Goal: Check status

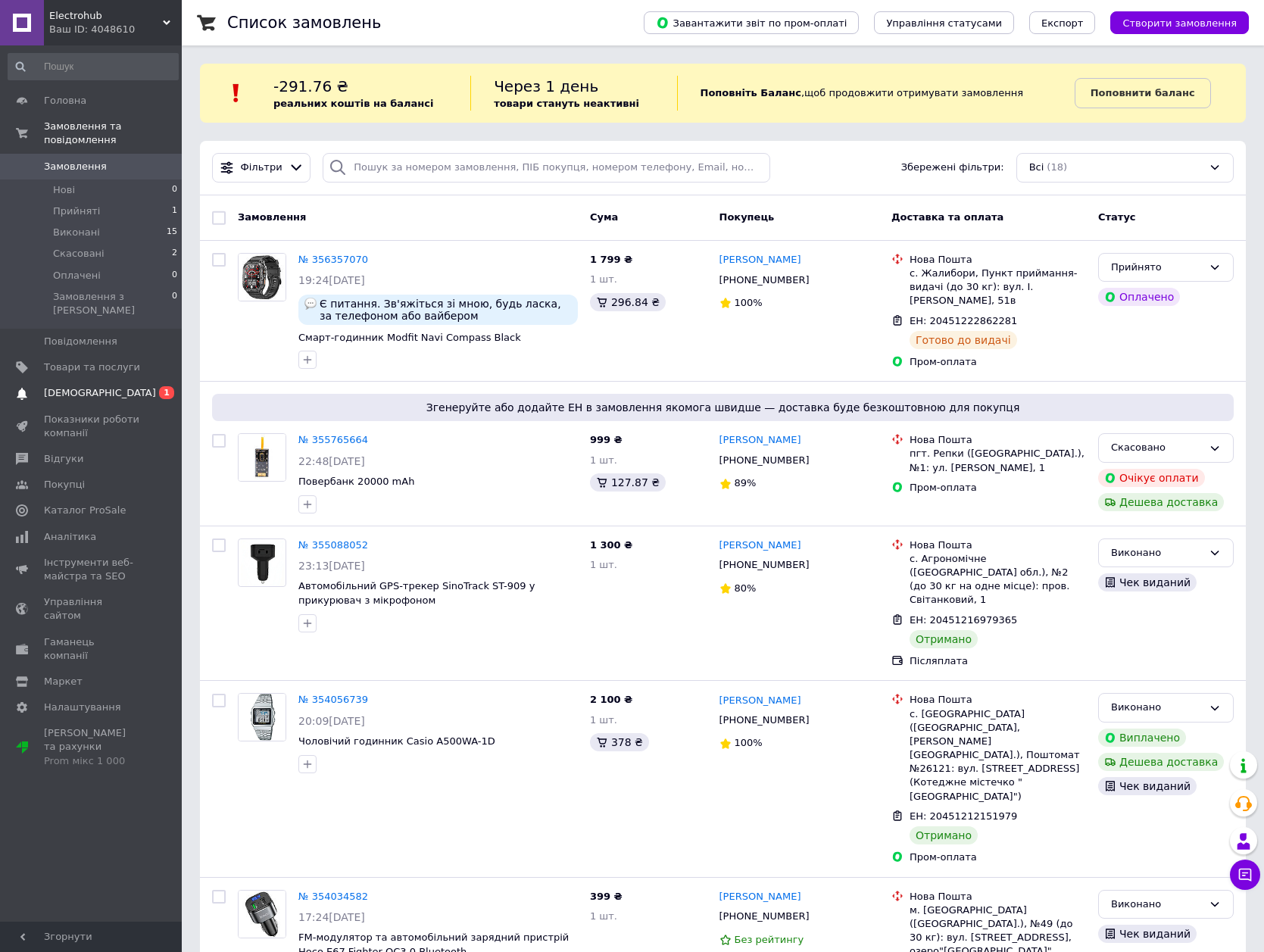
click at [122, 380] on link "Сповіщення 0 1" at bounding box center [93, 392] width 187 height 26
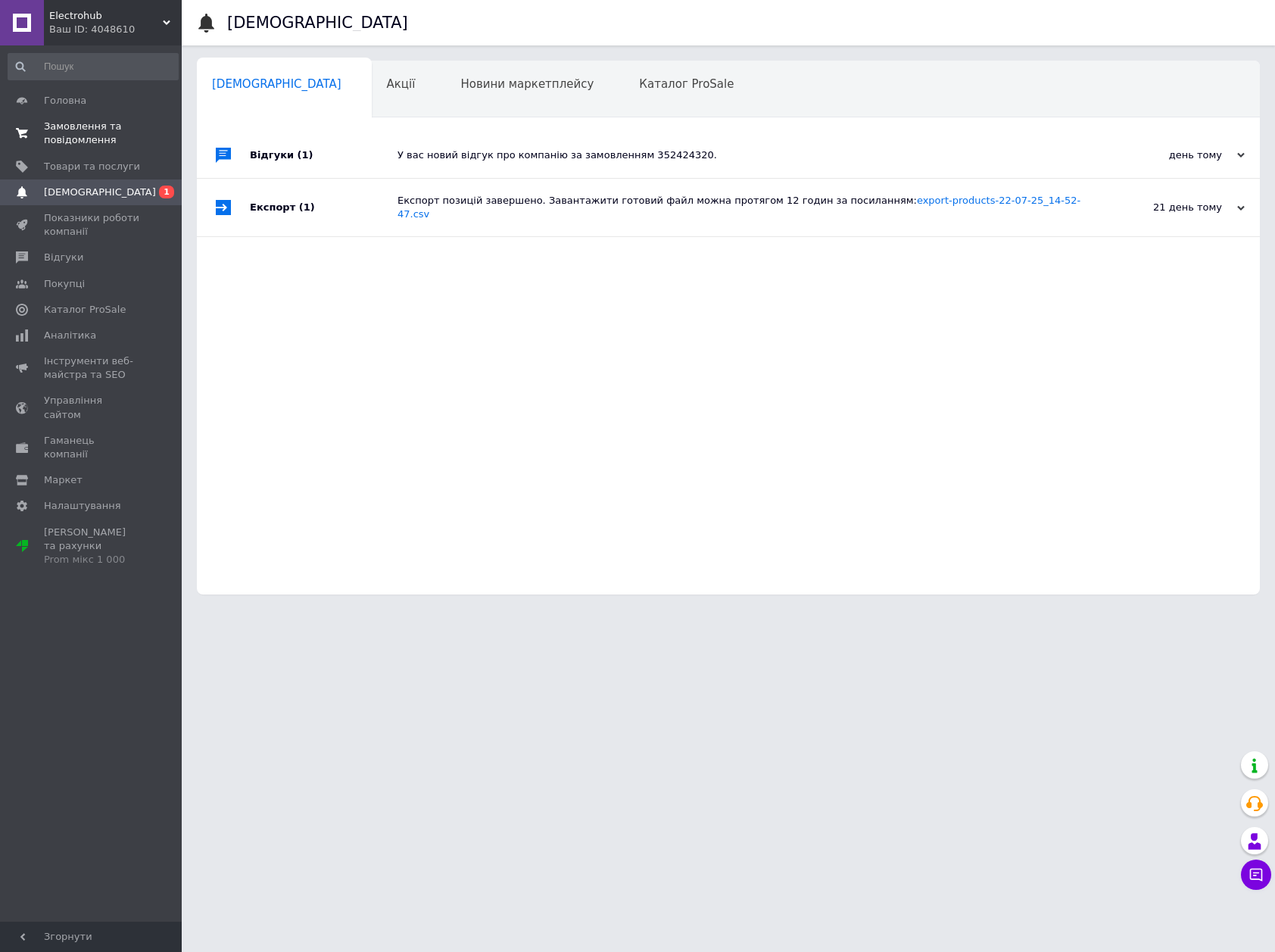
click at [83, 131] on span "Замовлення та повідомлення" at bounding box center [91, 133] width 96 height 28
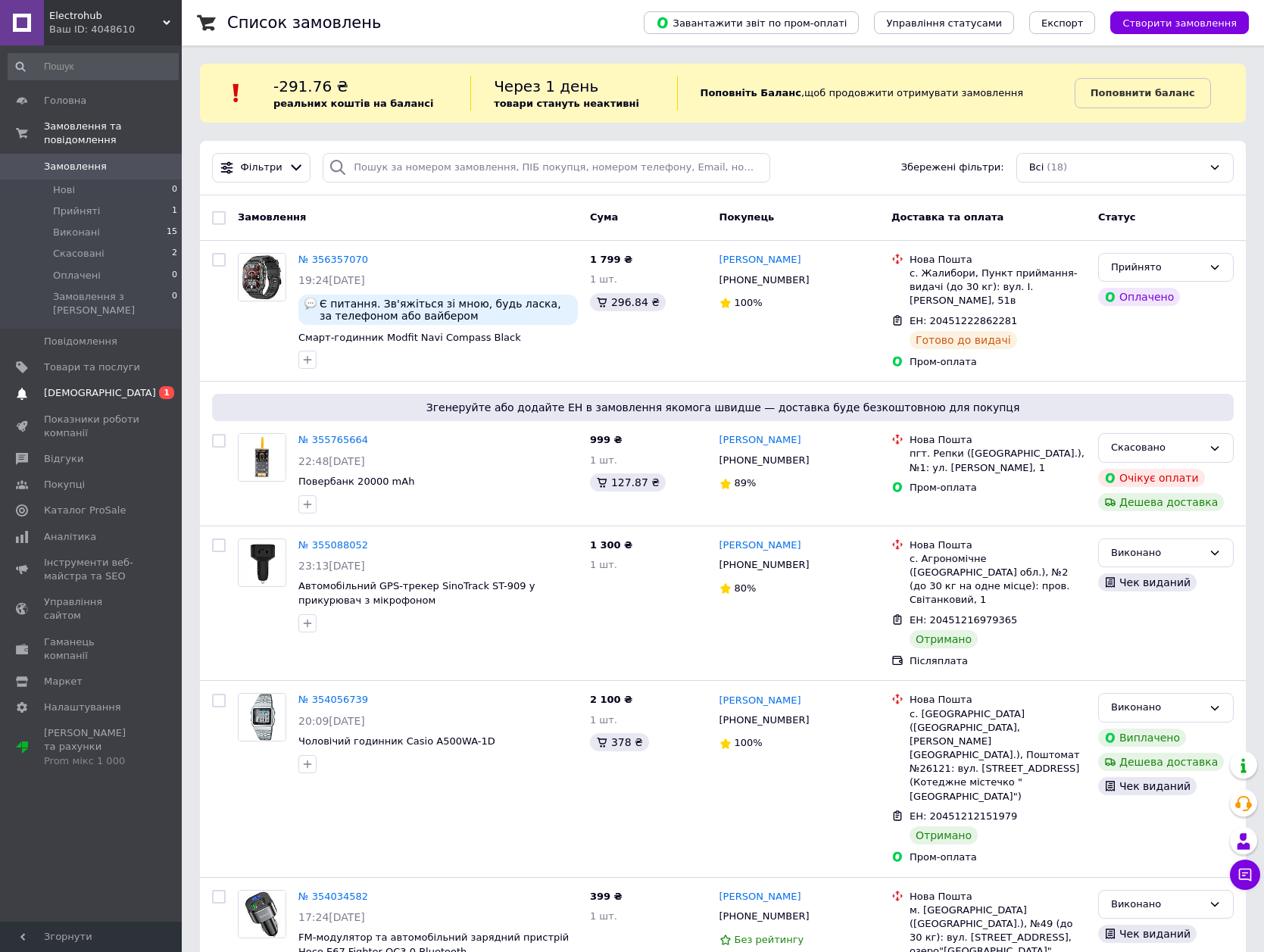
click at [85, 387] on span "[DEMOGRAPHIC_DATA]" at bounding box center [100, 393] width 112 height 13
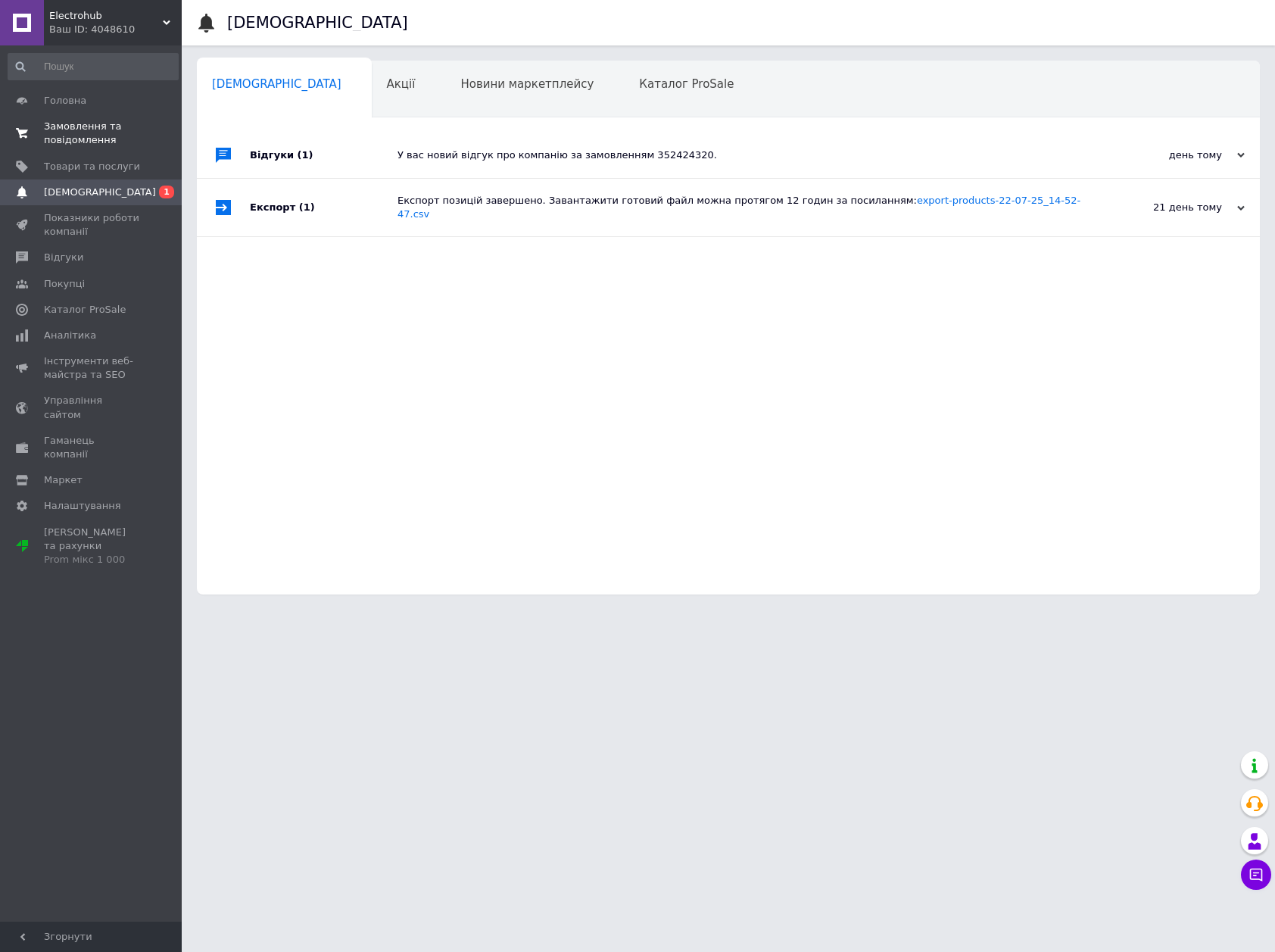
click at [50, 114] on link "Замовлення та повідомлення 0 0" at bounding box center [93, 132] width 187 height 39
